Goal: Check status: Check status

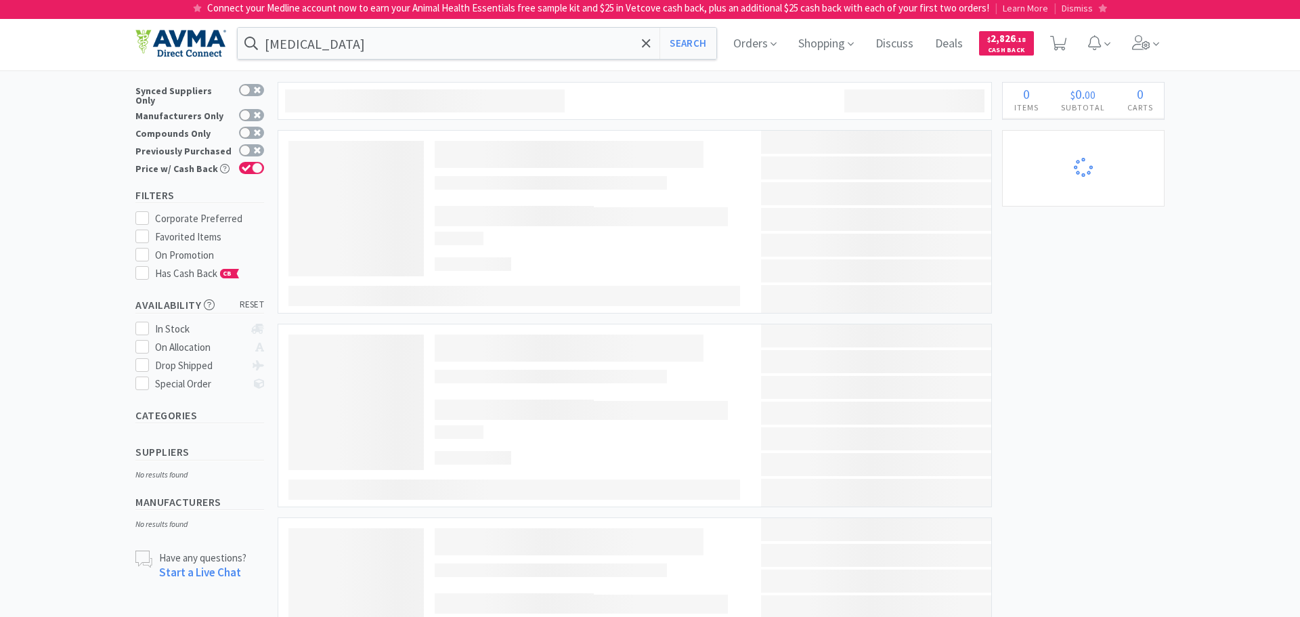
select select "1"
select select "2"
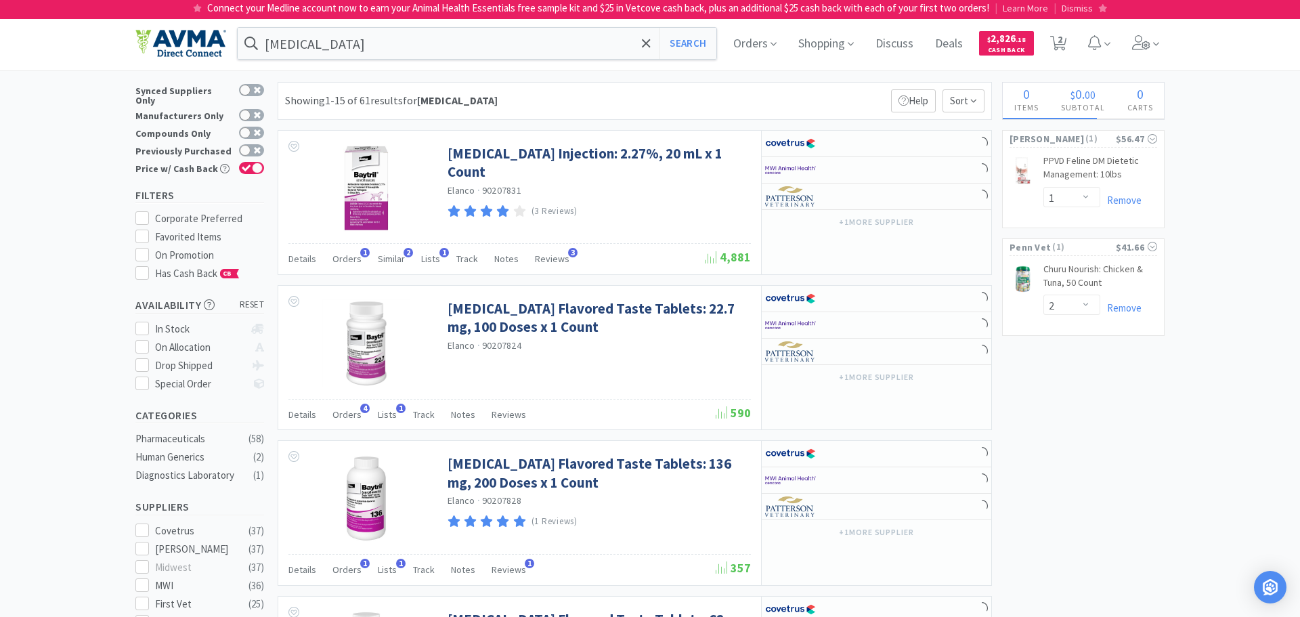
select select "1"
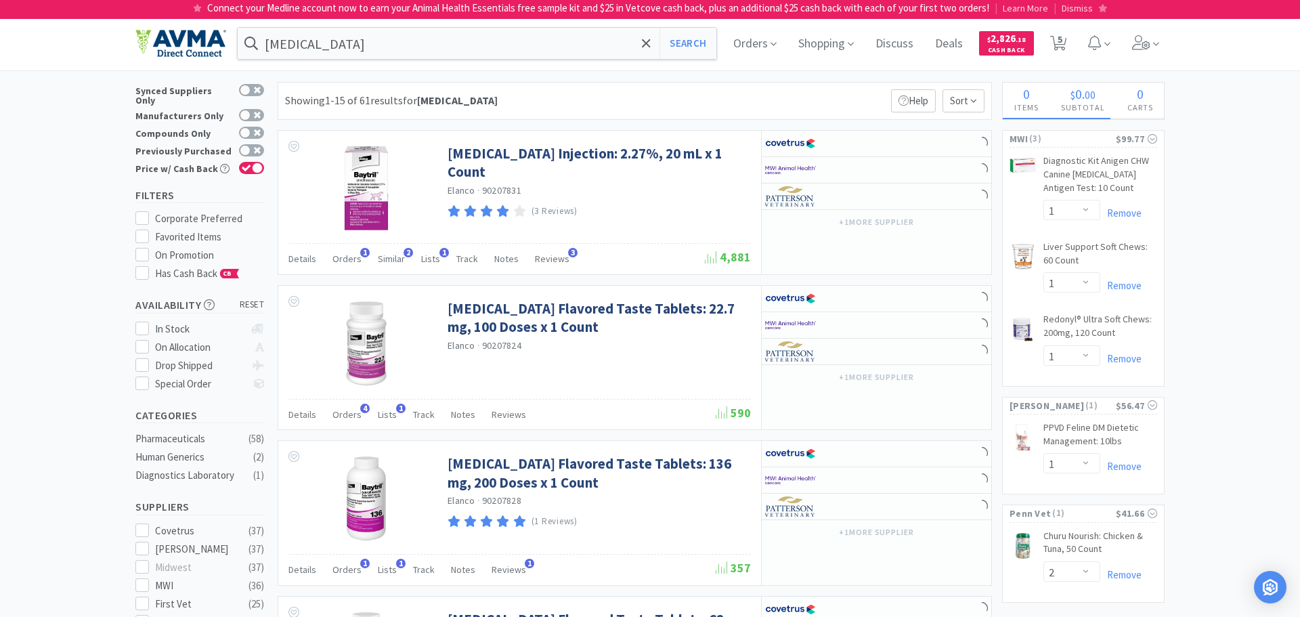
select select "3"
select select "2"
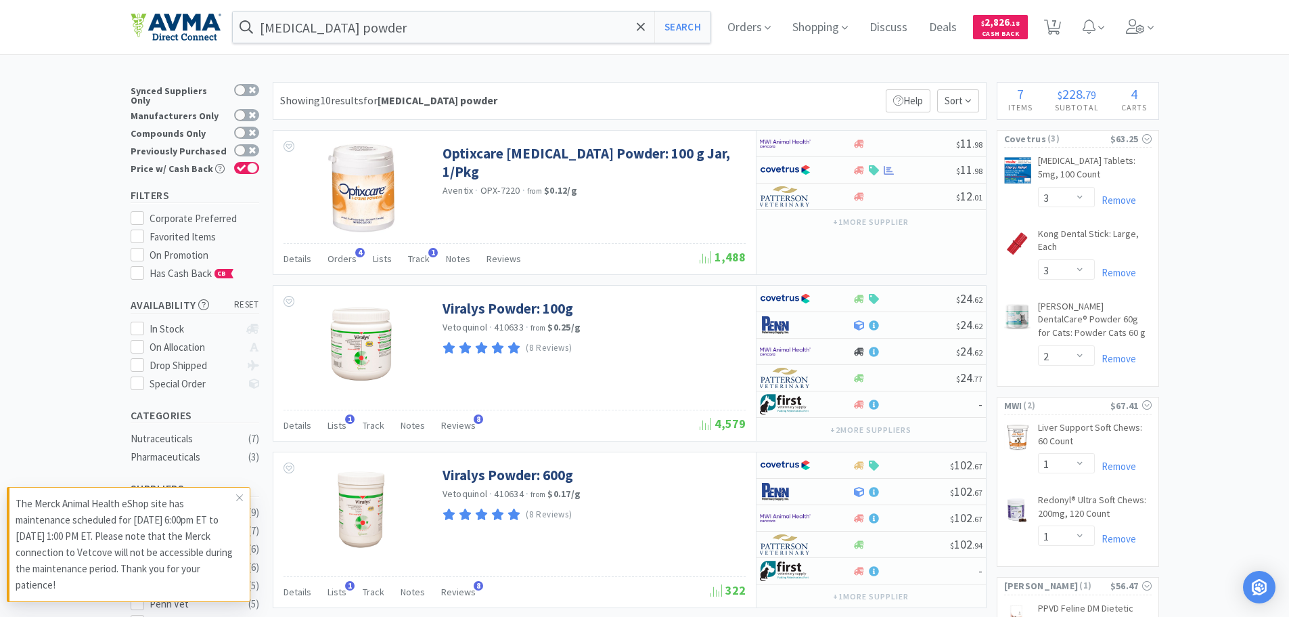
select select "3"
select select "2"
select select "1"
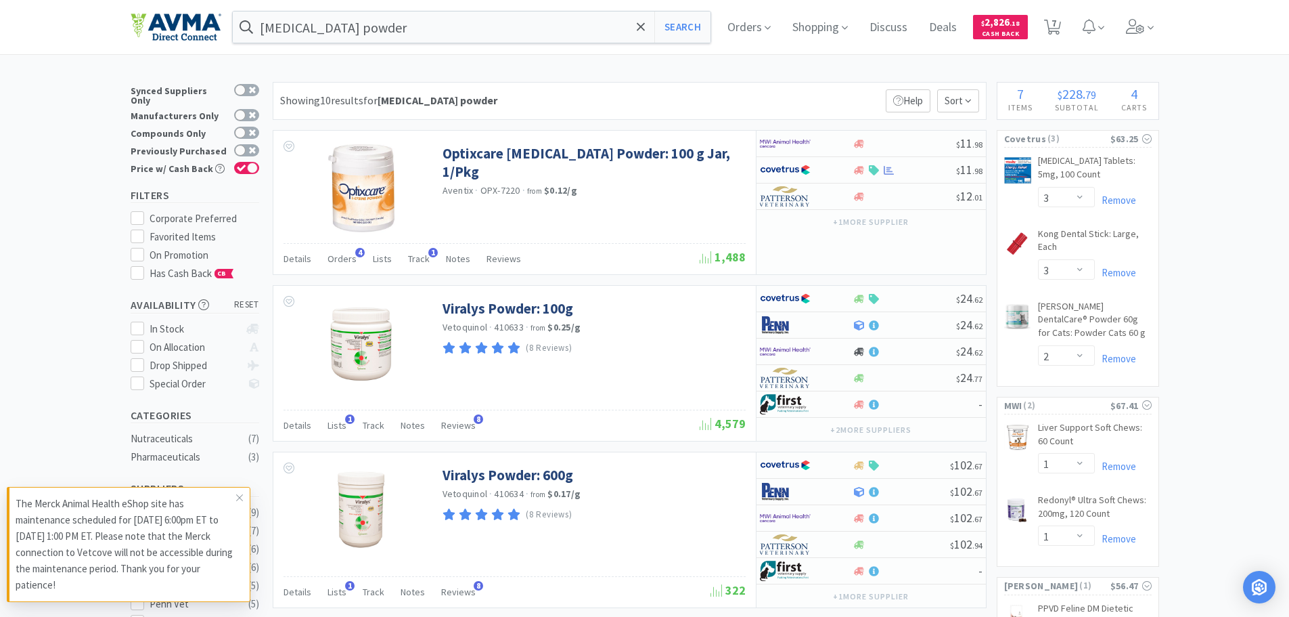
select select "1"
select select "2"
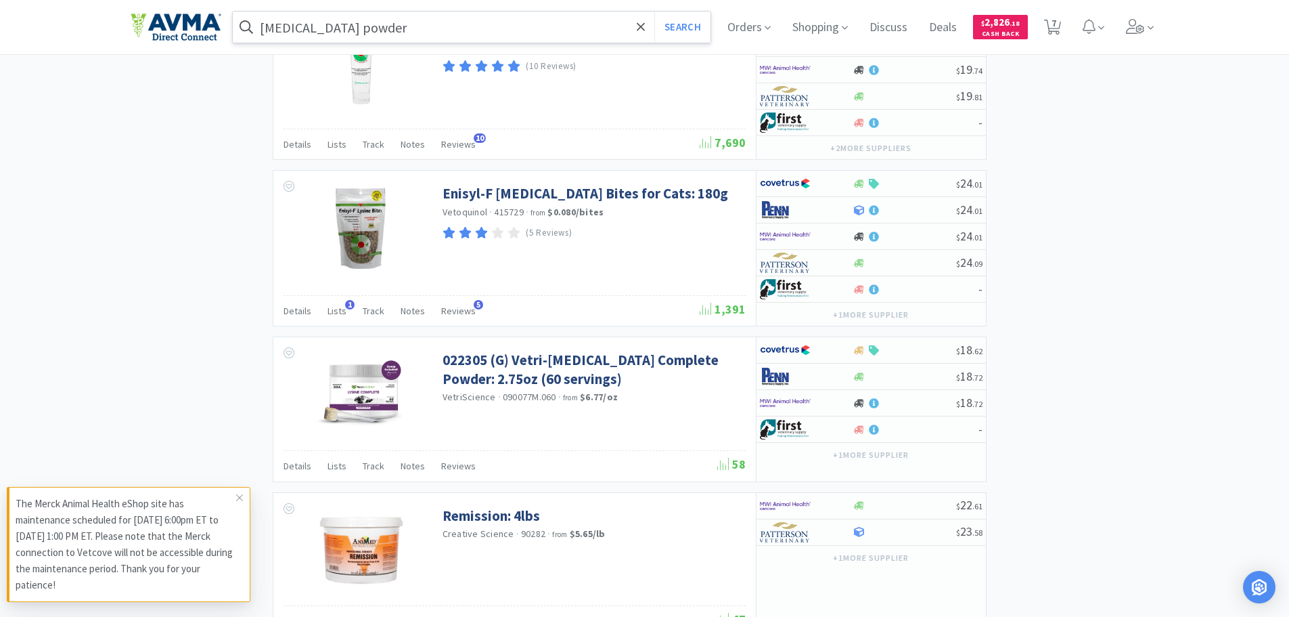
click at [283, 24] on input "[MEDICAL_DATA] powder" at bounding box center [472, 27] width 479 height 31
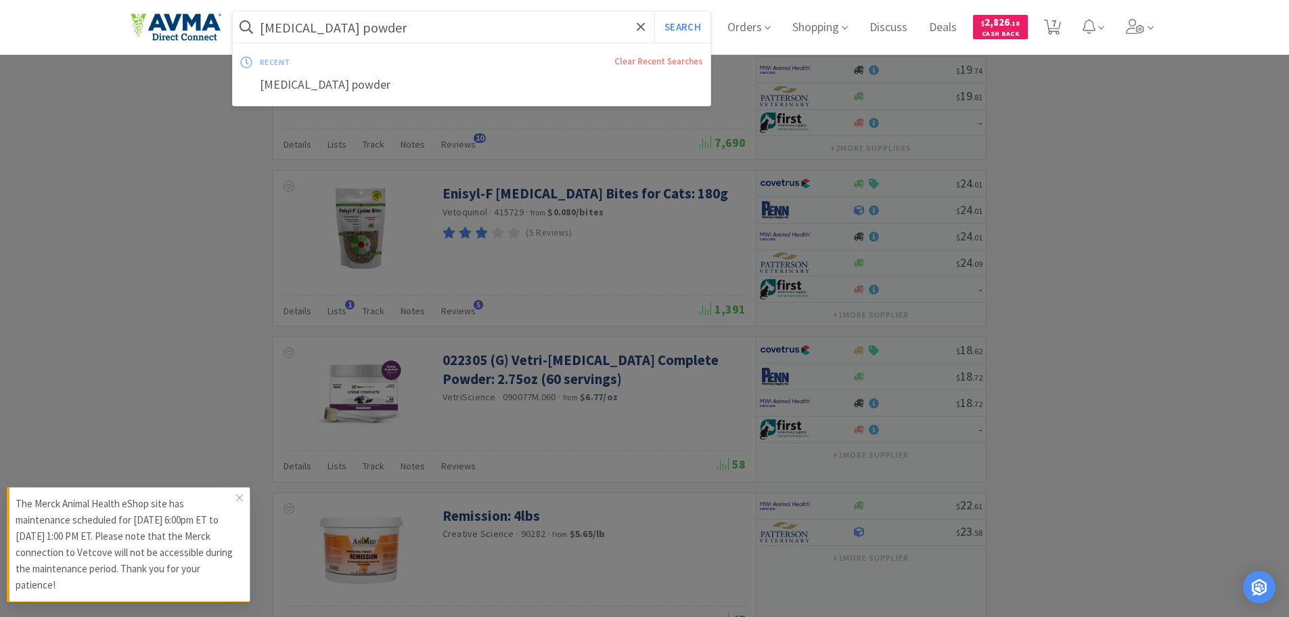
paste input "AUR1065"
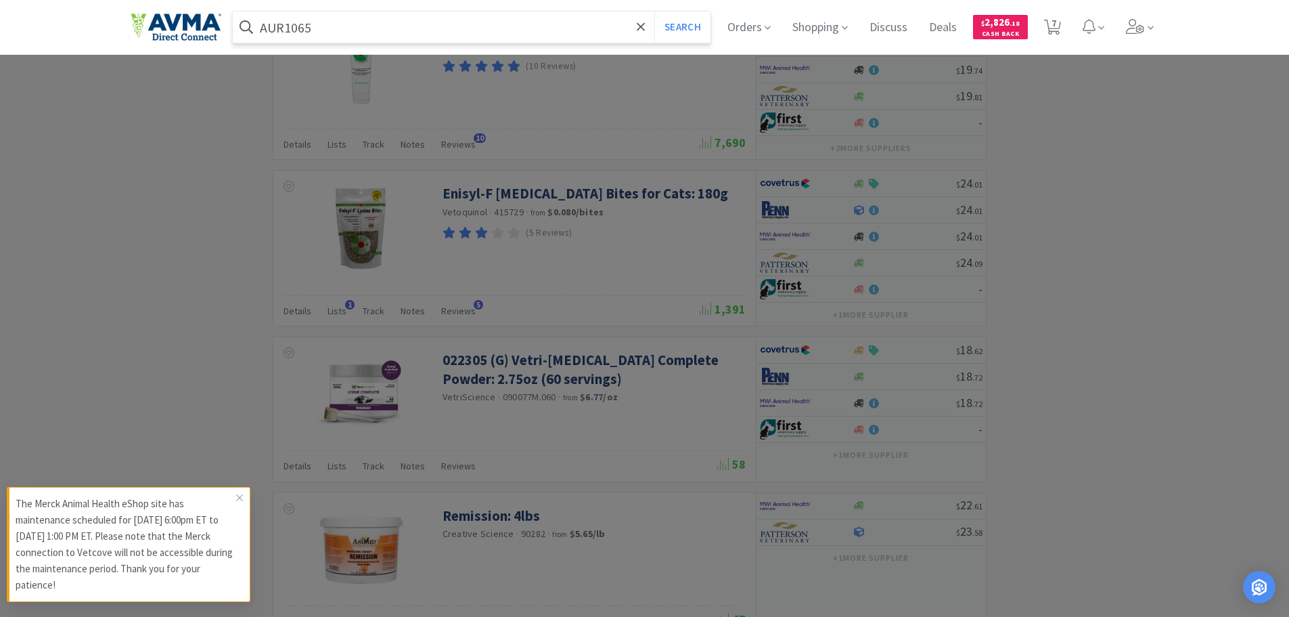
type input "AUR1065"
click at [655, 12] on button "Search" at bounding box center [683, 27] width 56 height 31
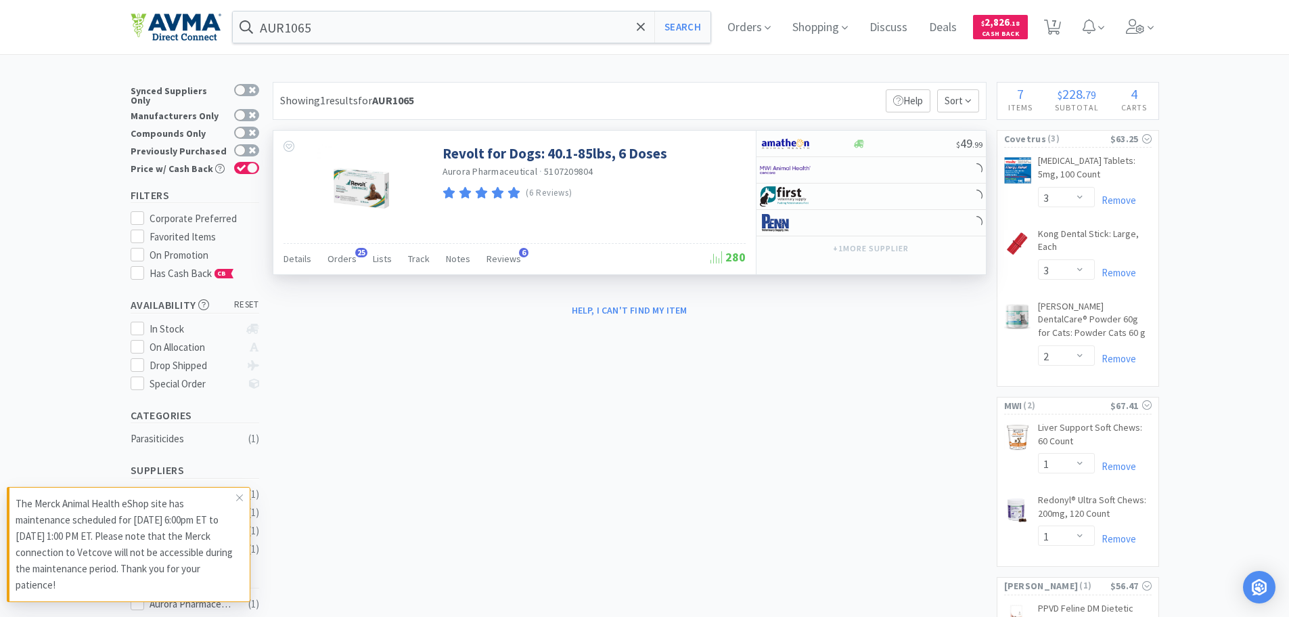
select select "1"
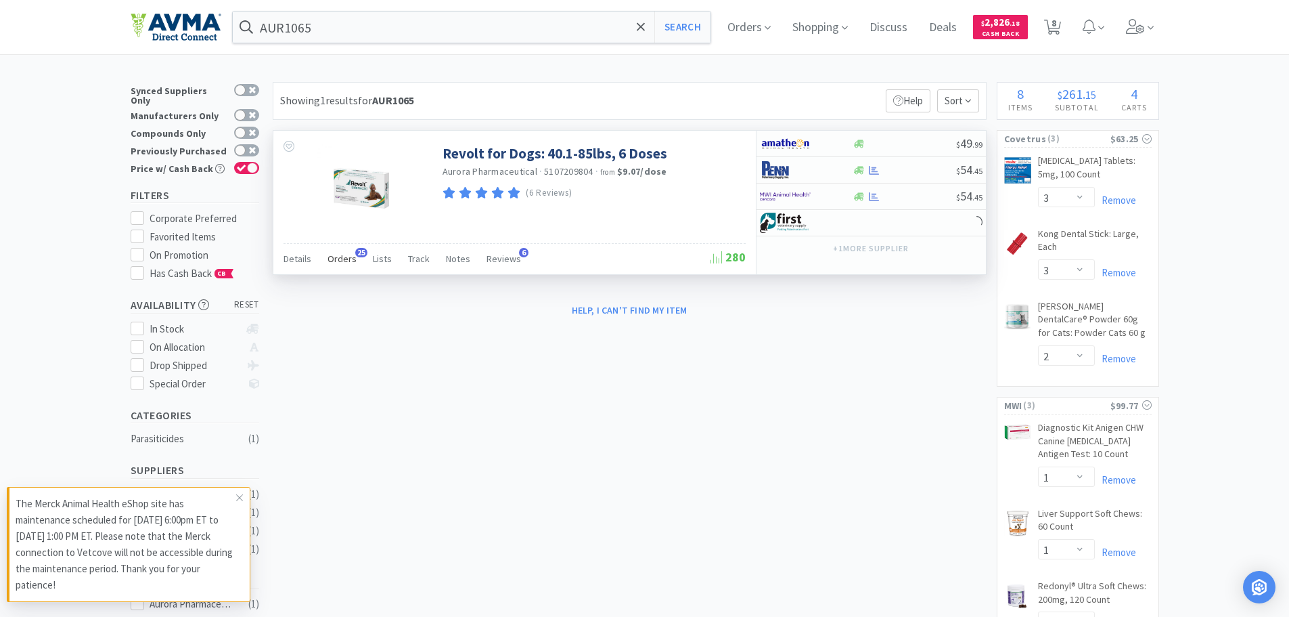
click at [340, 263] on span "Orders" at bounding box center [342, 258] width 29 height 12
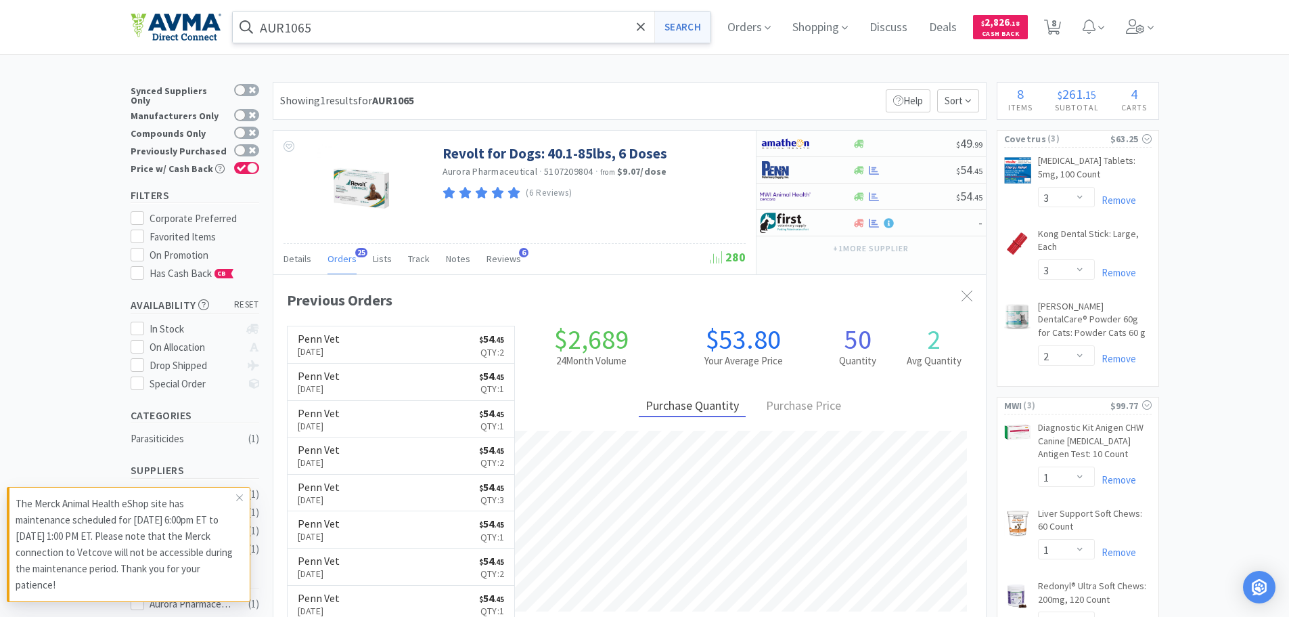
scroll to position [363, 713]
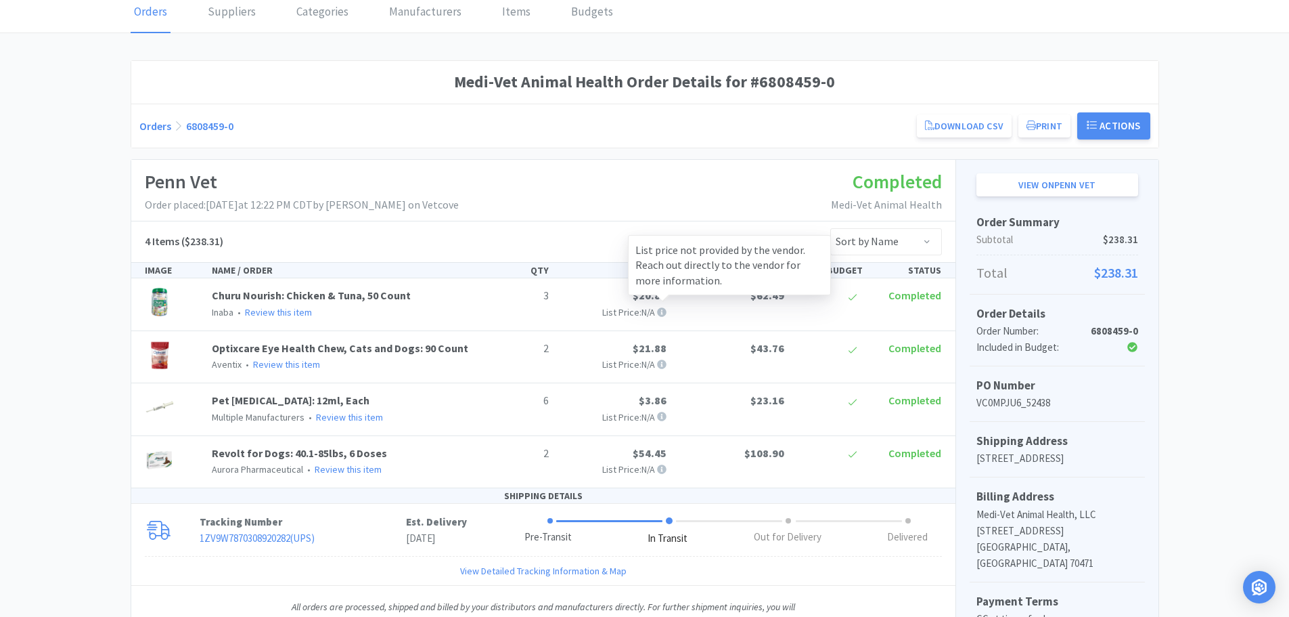
scroll to position [203, 0]
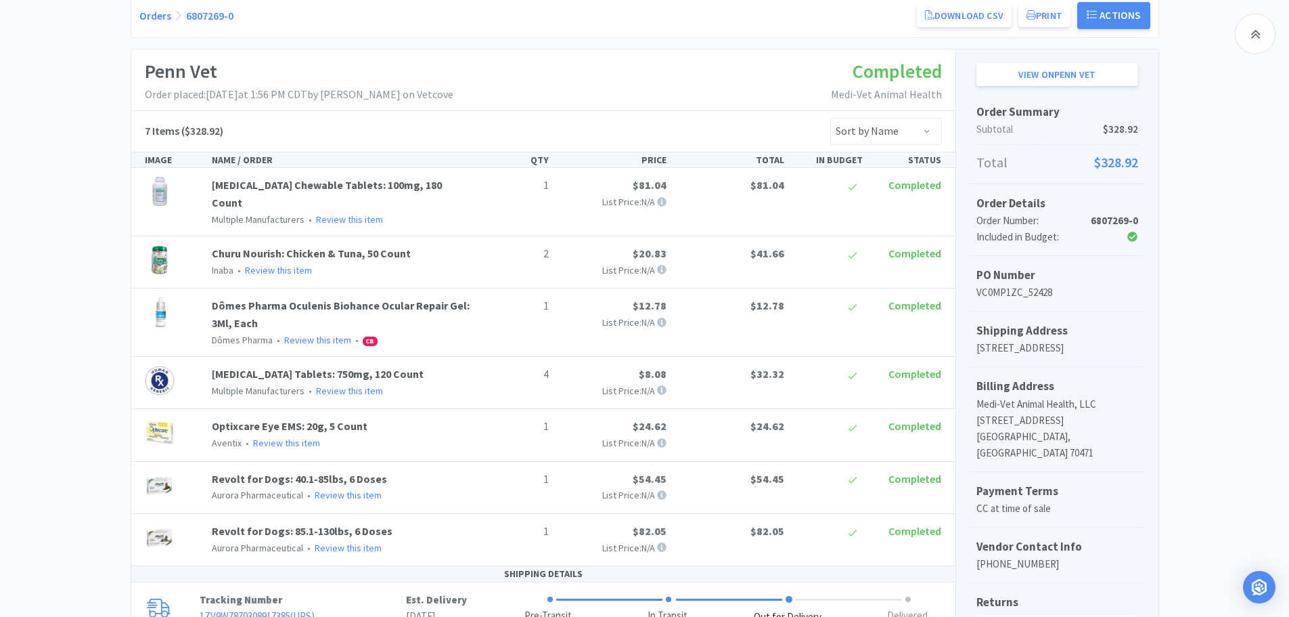
scroll to position [320, 0]
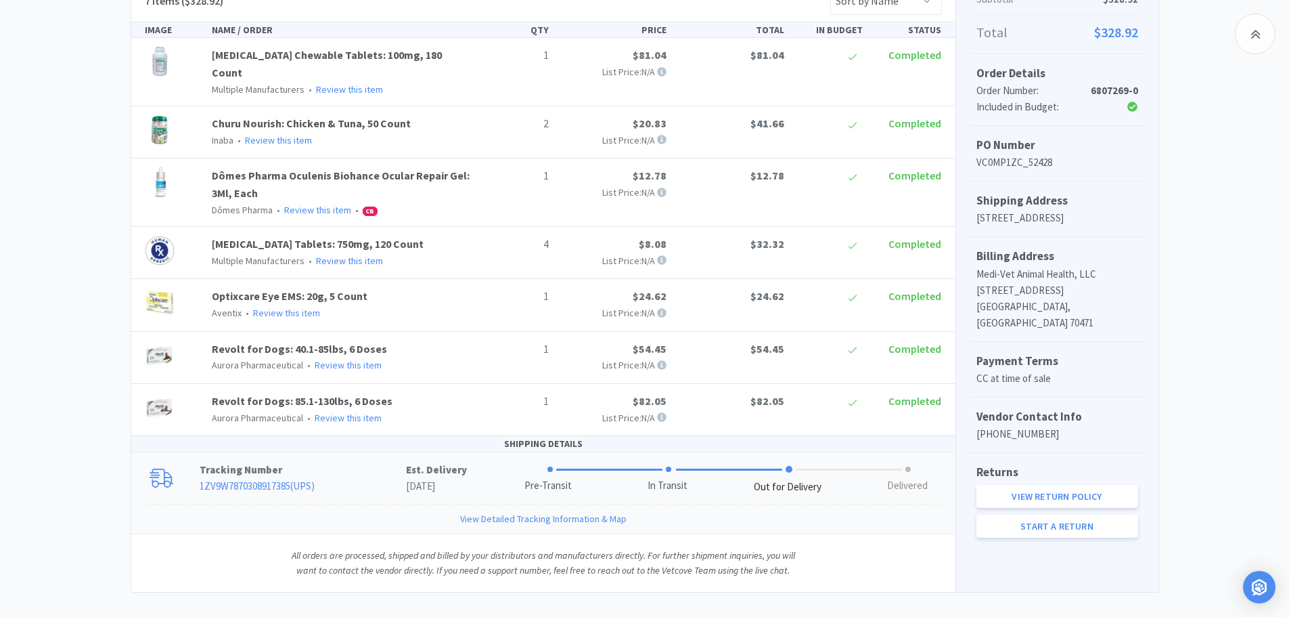
click at [188, 469] on div at bounding box center [165, 477] width 69 height 19
